Goal: Task Accomplishment & Management: Use online tool/utility

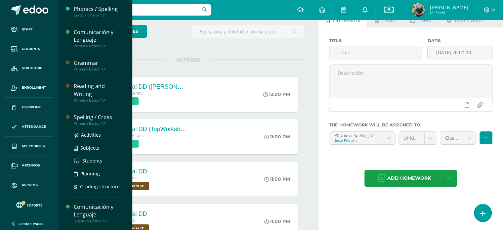
scroll to position [38, 0]
click at [87, 134] on span "Activities" at bounding box center [91, 135] width 20 height 6
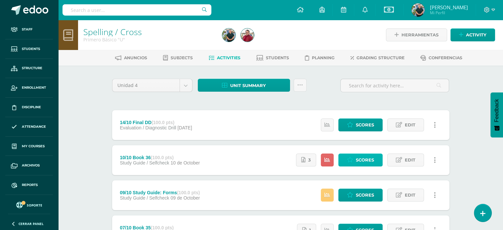
click at [356, 159] on span "Scores" at bounding box center [365, 160] width 18 height 12
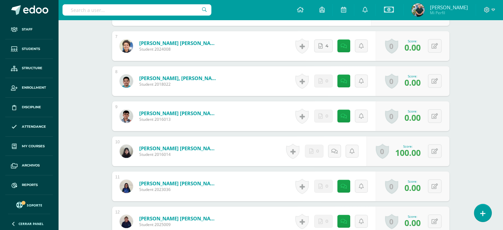
scroll to position [377, 0]
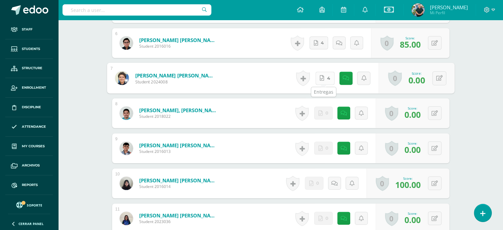
click at [318, 74] on link "4" at bounding box center [324, 77] width 19 height 13
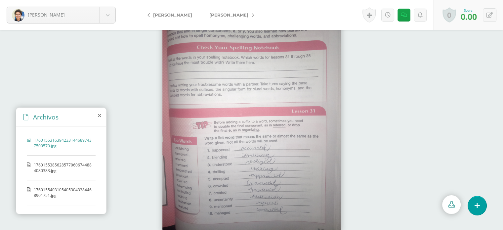
scroll to position [19, 0]
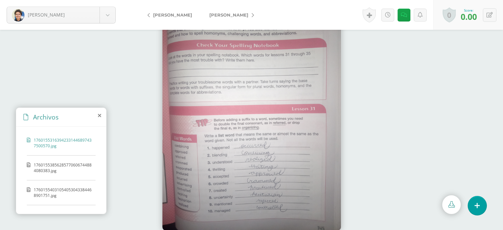
click at [67, 162] on span "17601553856285770606744884080383.jpg" at bounding box center [63, 167] width 58 height 11
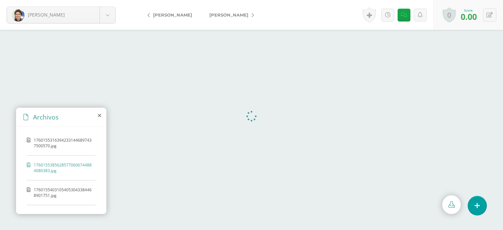
scroll to position [0, 0]
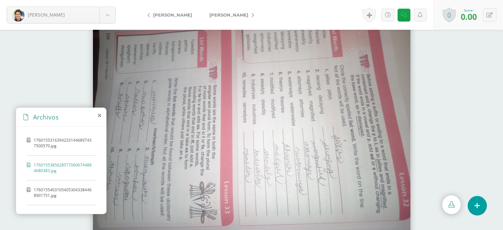
click at [61, 189] on span "17601554031054053043384468901751.jpg" at bounding box center [63, 192] width 58 height 11
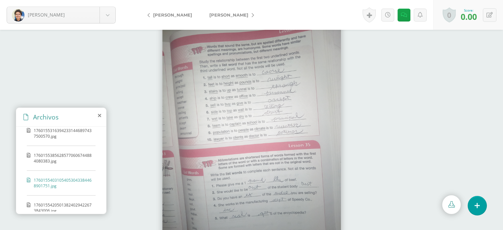
scroll to position [15, 0]
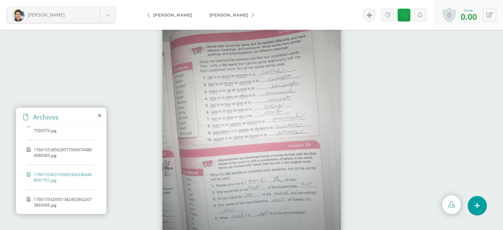
click at [59, 196] on span "17601554205013824029422673843006.jpg" at bounding box center [63, 201] width 58 height 11
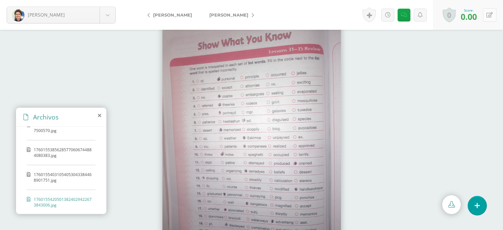
click at [492, 11] on button at bounding box center [489, 15] width 14 height 14
type input "100"
click at [388, 18] on link at bounding box center [394, 15] width 13 height 13
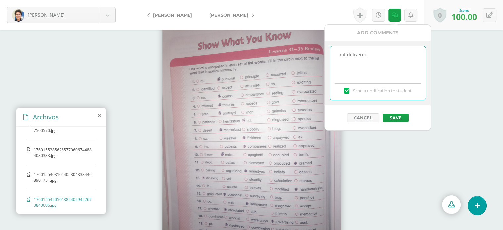
drag, startPoint x: 380, startPoint y: 56, endPoint x: 320, endPoint y: 54, distance: 60.5
click at [320, 54] on body "Ordóñez, Jimmy Bravo, Isabella Contreras, Frida Jiménez, Andrea Lutin, Liam Mal…" at bounding box center [251, 115] width 503 height 230
drag, startPoint x: 379, startPoint y: 54, endPoint x: 334, endPoint y: 55, distance: 44.3
click at [334, 55] on textarea "not delivered" at bounding box center [377, 62] width 95 height 33
click at [351, 90] on label "Send a notification to student" at bounding box center [377, 91] width 95 height 6
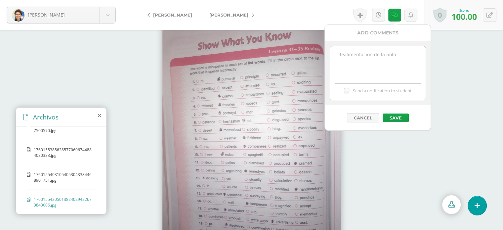
click at [0, 0] on input "Send a notification to student" at bounding box center [0, 0] width 0 height 0
click at [397, 117] on button "Save" at bounding box center [395, 117] width 26 height 9
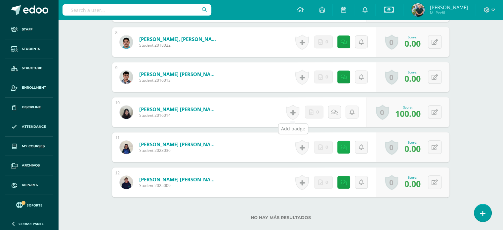
scroll to position [450, 0]
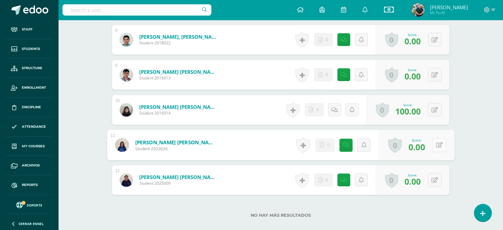
click at [435, 138] on button at bounding box center [439, 145] width 14 height 14
type input "100"
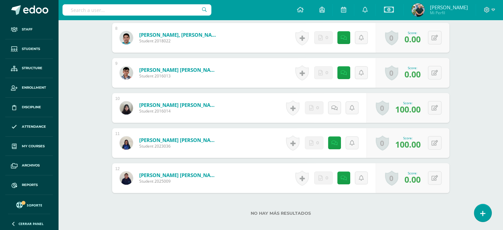
scroll to position [453, 0]
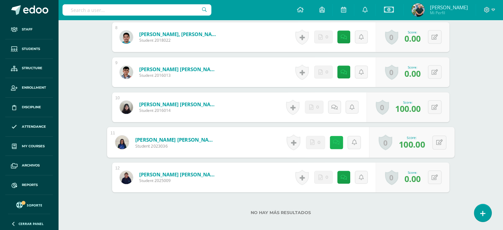
click at [331, 140] on link at bounding box center [335, 141] width 13 height 13
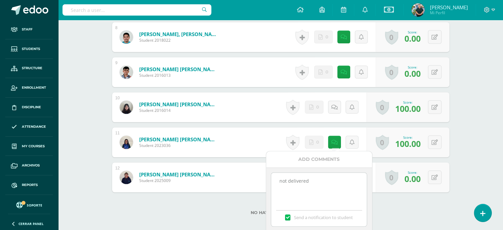
drag, startPoint x: 325, startPoint y: 178, endPoint x: 215, endPoint y: 178, distance: 109.7
drag, startPoint x: 318, startPoint y: 178, endPoint x: 246, endPoint y: 178, distance: 71.0
click at [285, 214] on label at bounding box center [287, 217] width 5 height 6
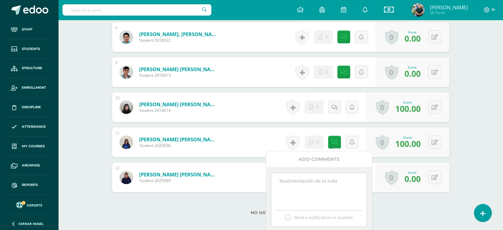
click at [0, 0] on input "Send a notification to student" at bounding box center [0, 0] width 0 height 0
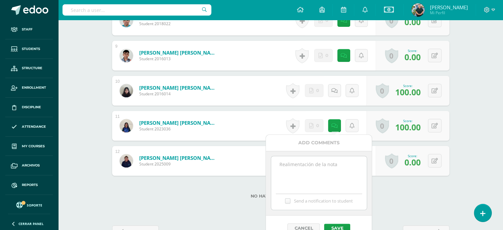
scroll to position [490, 0]
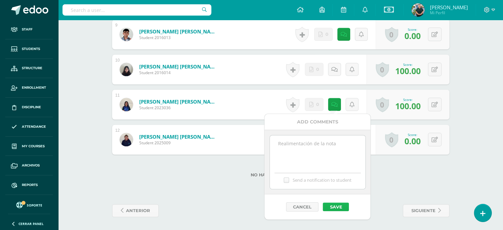
click at [335, 204] on button "Save" at bounding box center [335, 206] width 26 height 9
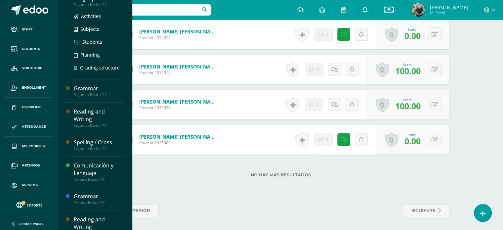
scroll to position [150, 0]
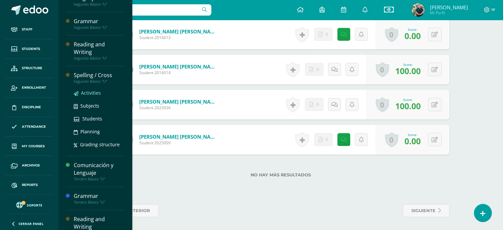
click at [98, 94] on span "Activities" at bounding box center [91, 93] width 20 height 6
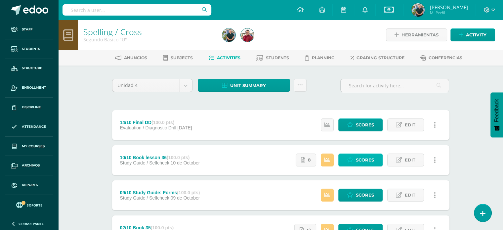
click at [363, 161] on span "Scores" at bounding box center [365, 160] width 18 height 12
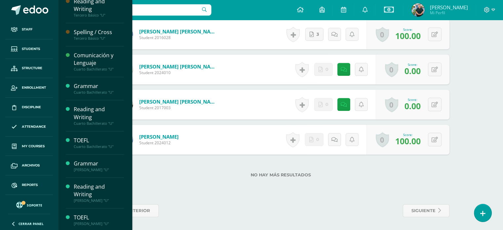
scroll to position [301, 0]
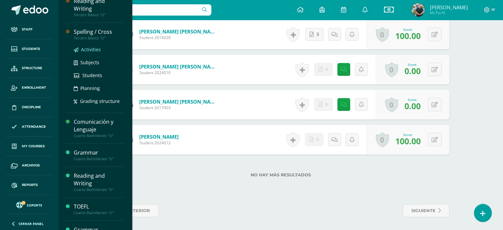
click at [87, 47] on span "Activities" at bounding box center [91, 49] width 20 height 6
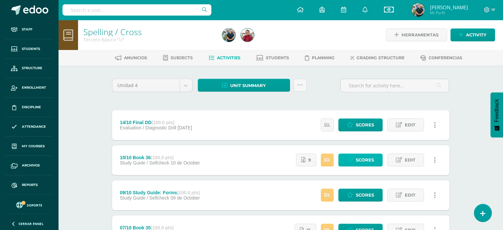
click at [369, 157] on span "Scores" at bounding box center [365, 160] width 18 height 12
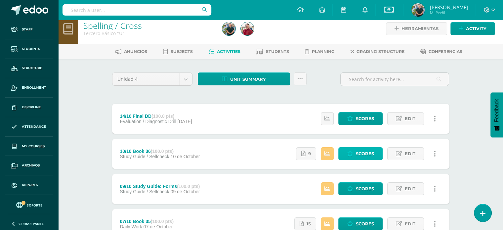
scroll to position [7, 0]
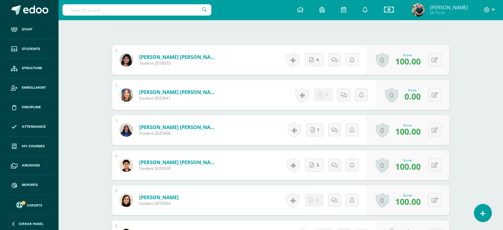
scroll to position [128, 0]
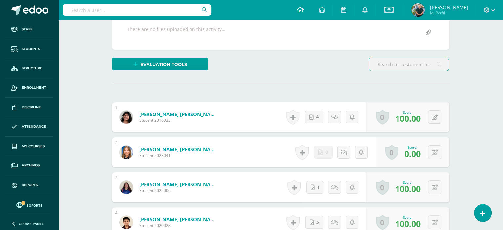
click at [296, 7] on icon at bounding box center [299, 10] width 7 height 6
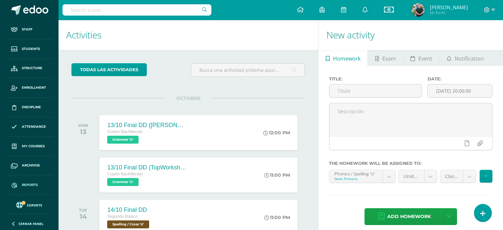
click at [32, 183] on span "Reports" at bounding box center [30, 184] width 16 height 5
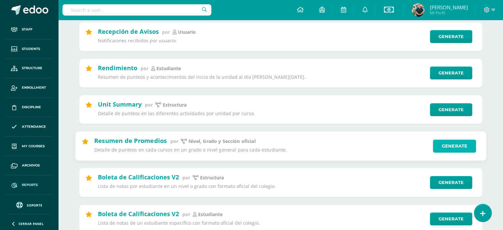
click at [443, 144] on link "Generate" at bounding box center [454, 145] width 43 height 13
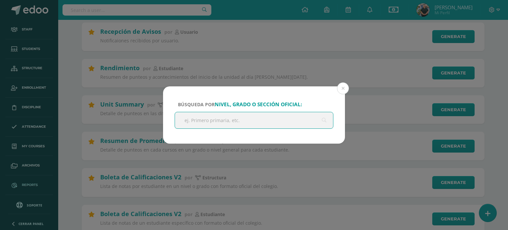
click at [221, 121] on input "text" at bounding box center [254, 120] width 158 height 16
type input "b"
type input "el [PERSON_NAME]"
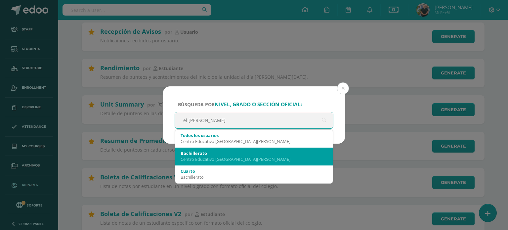
scroll to position [22, 0]
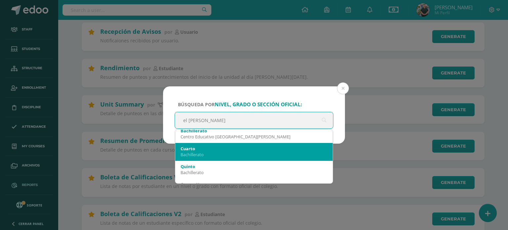
click at [206, 151] on div "Bachillerato" at bounding box center [253, 154] width 147 height 6
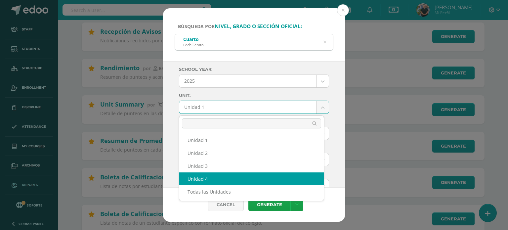
select select "Unidad 4"
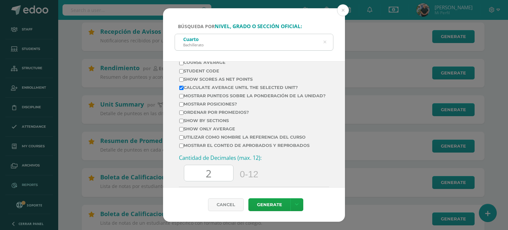
scroll to position [342, 0]
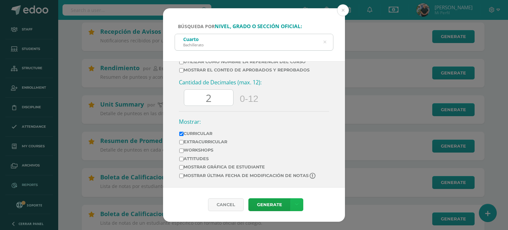
click at [292, 203] on link at bounding box center [296, 204] width 13 height 13
click at [286, 176] on link "Download as XLS" at bounding box center [295, 179] width 51 height 16
click at [326, 43] on div "Cuarto Bachillerato" at bounding box center [254, 41] width 158 height 15
click at [324, 43] on icon at bounding box center [325, 42] width 14 height 14
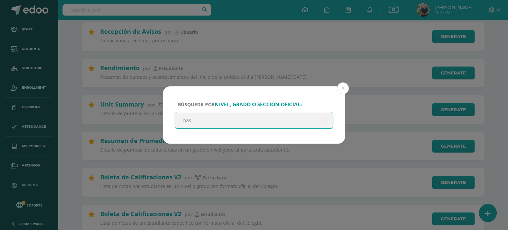
scroll to position [0, 0]
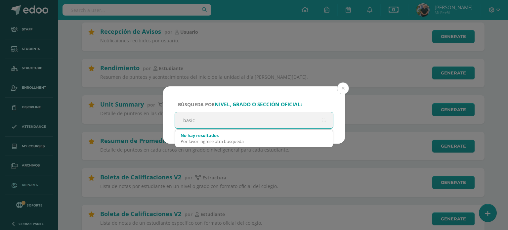
type input "basico"
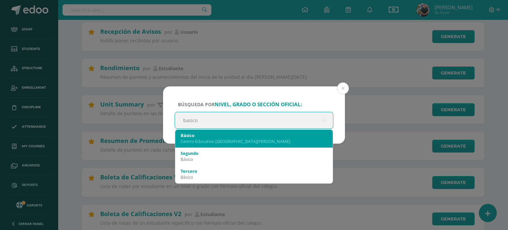
click at [218, 140] on div "Centro Educativo [GEOGRAPHIC_DATA][PERSON_NAME]" at bounding box center [253, 141] width 147 height 6
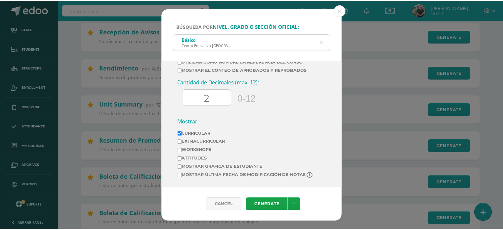
scroll to position [3, 0]
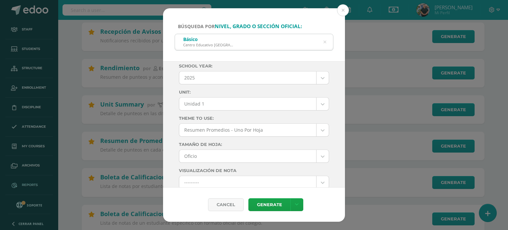
select select "Unidad 4"
click at [292, 202] on link at bounding box center [296, 204] width 13 height 13
click at [288, 177] on link "Download as XLS" at bounding box center [295, 179] width 51 height 16
click at [348, 8] on button at bounding box center [343, 10] width 12 height 12
